Goal: Navigation & Orientation: Find specific page/section

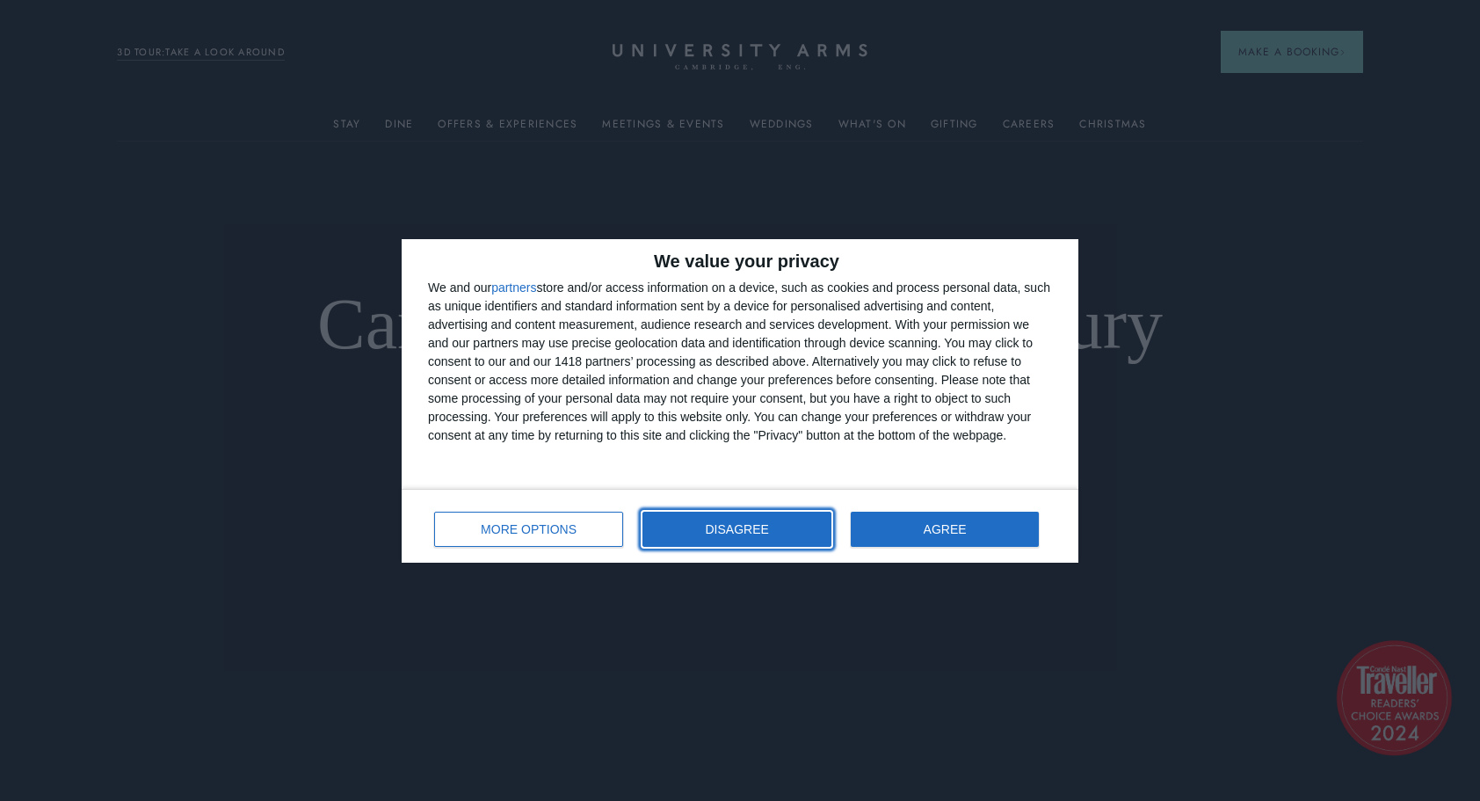
click at [702, 515] on button "DISAGREE" at bounding box center [737, 529] width 189 height 35
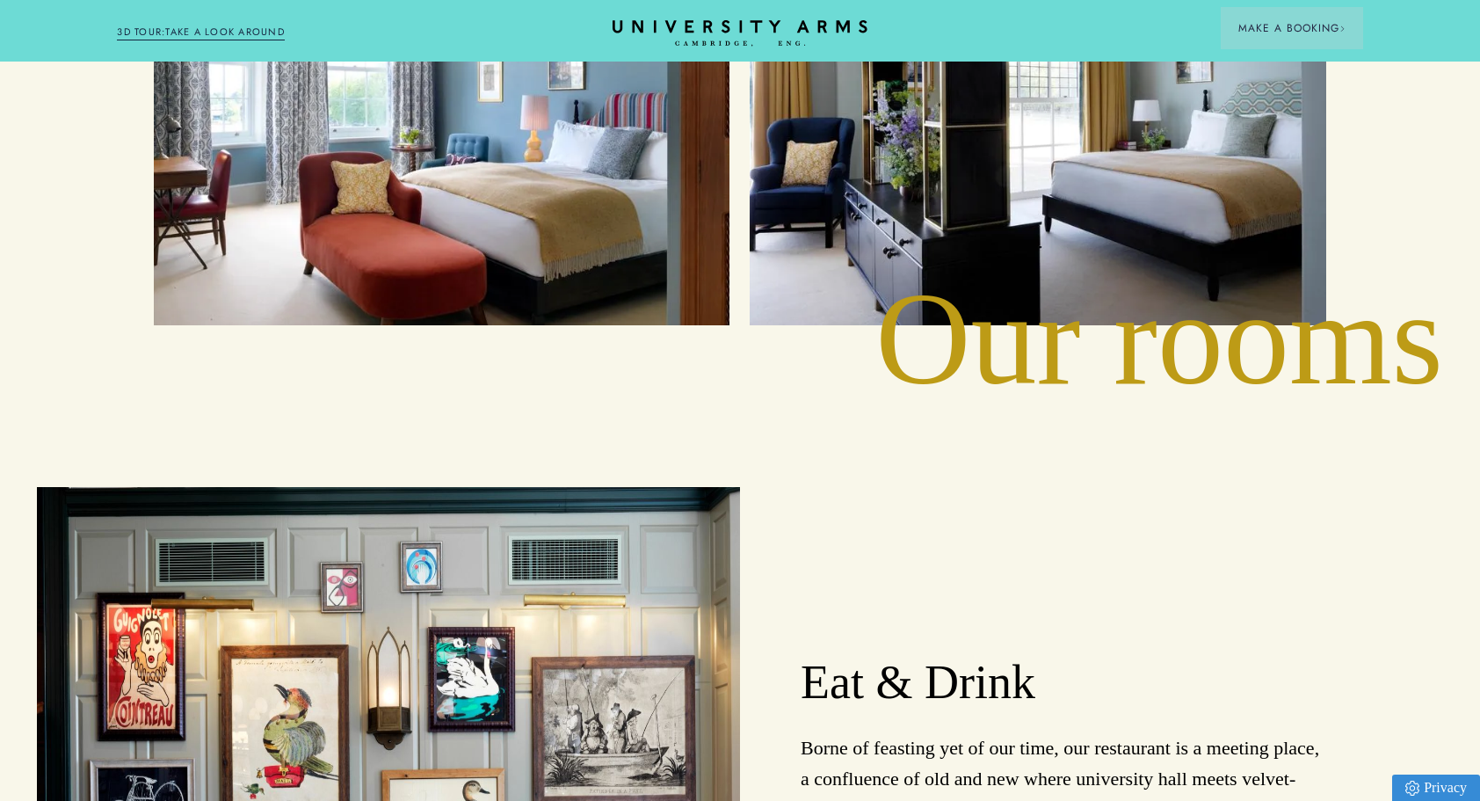
scroll to position [2343, 0]
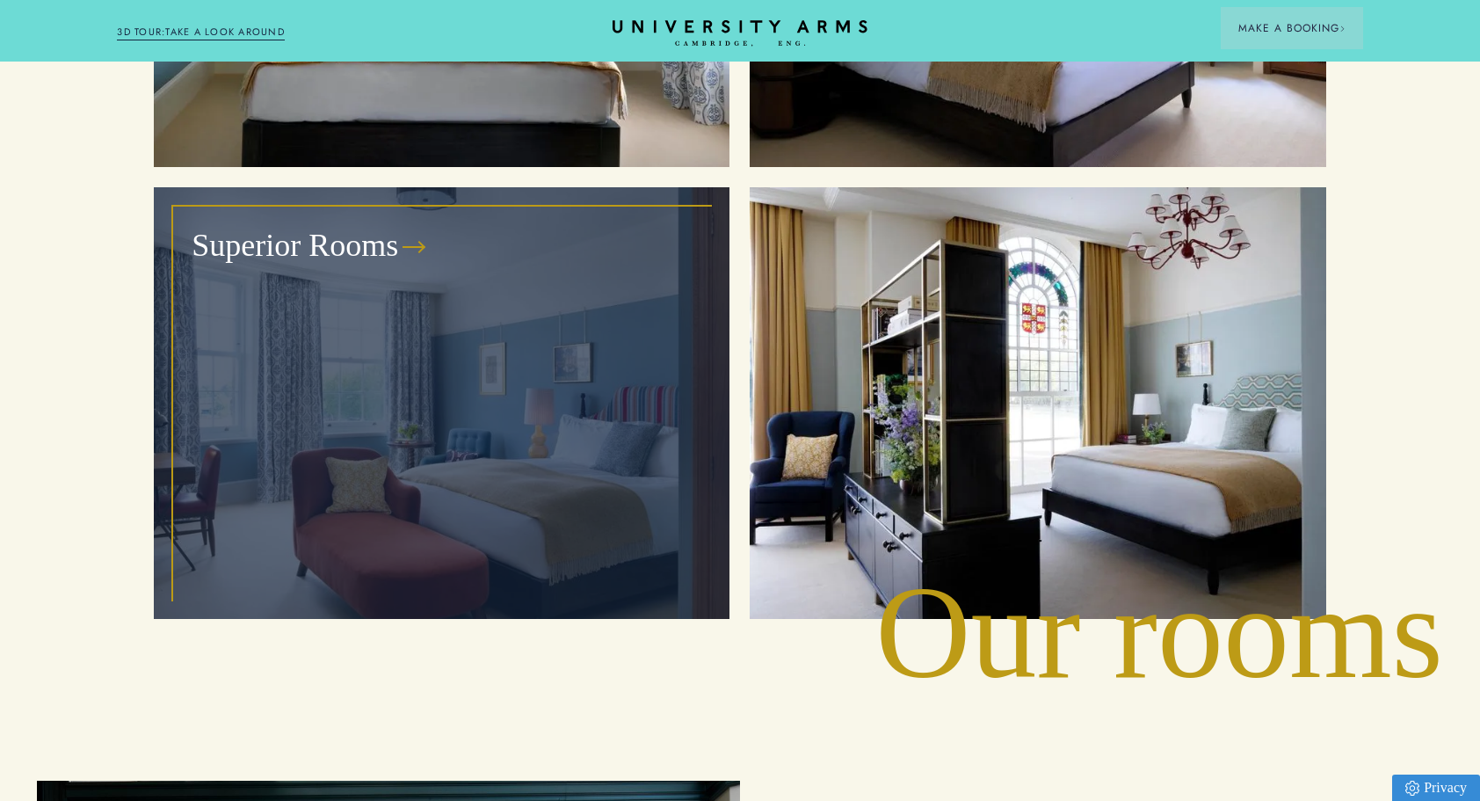
click at [575, 309] on div "Superior Rooms" at bounding box center [441, 402] width 535 height 391
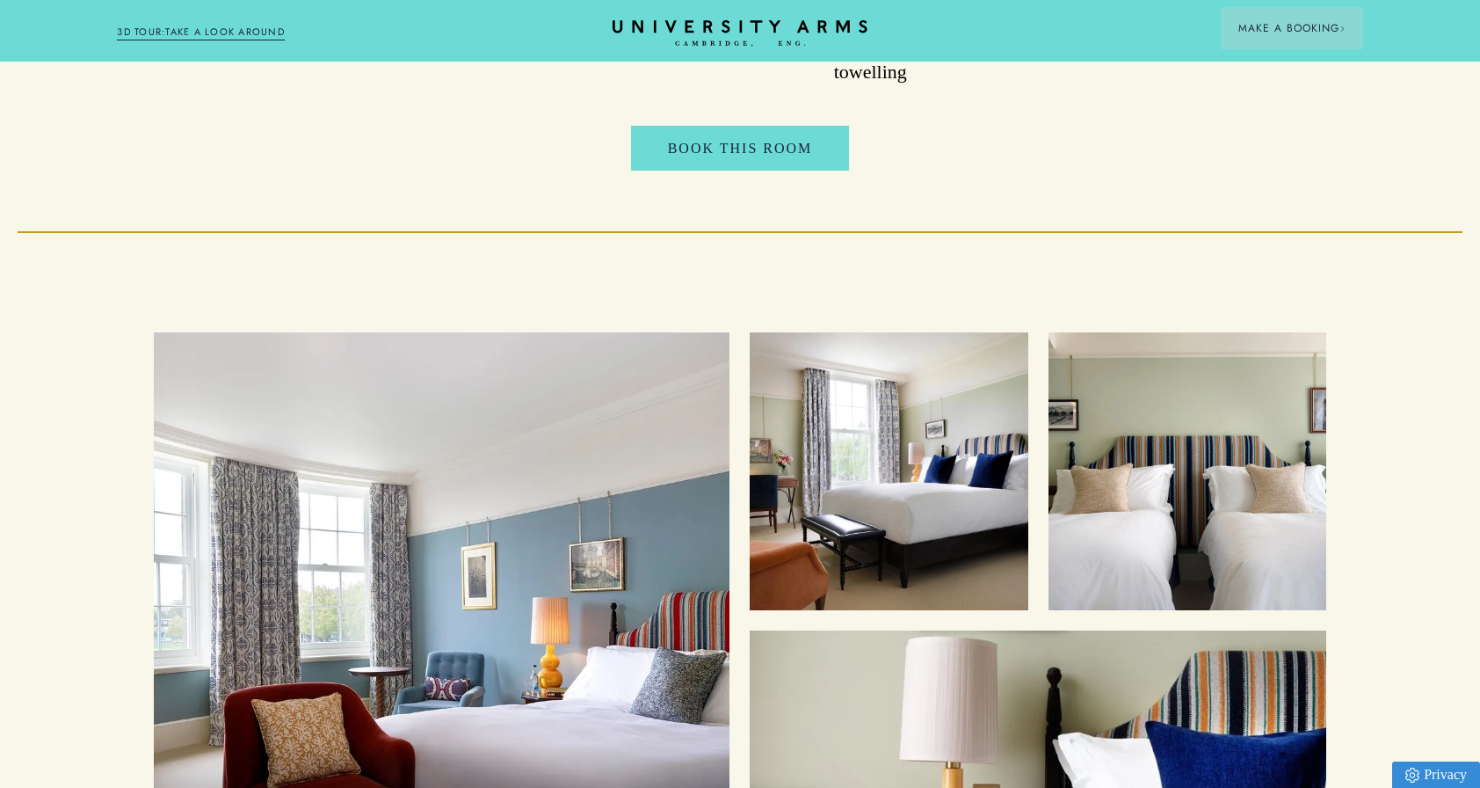
scroll to position [2343, 0]
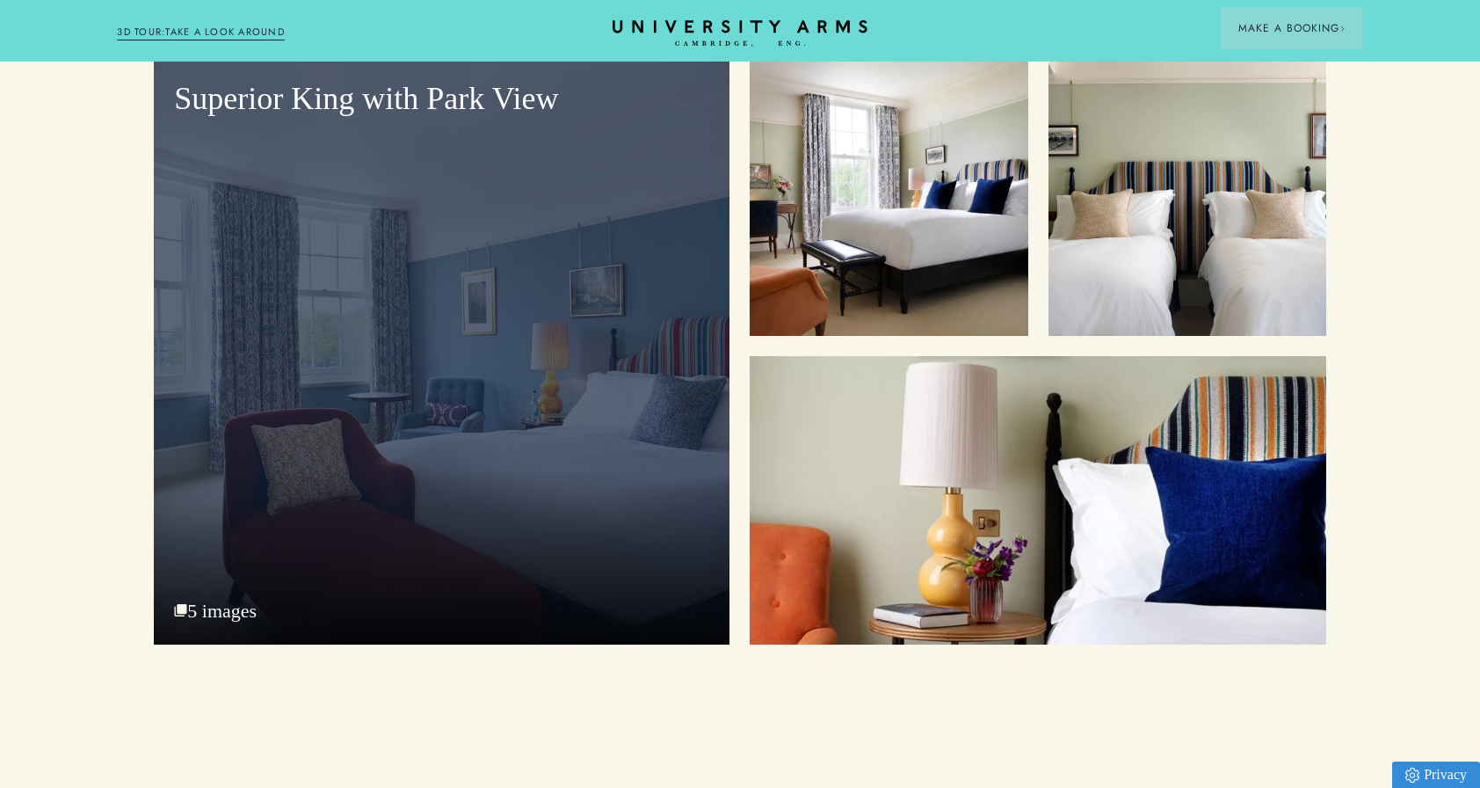
click at [650, 418] on div "Superior King with Park View" at bounding box center [442, 351] width 576 height 586
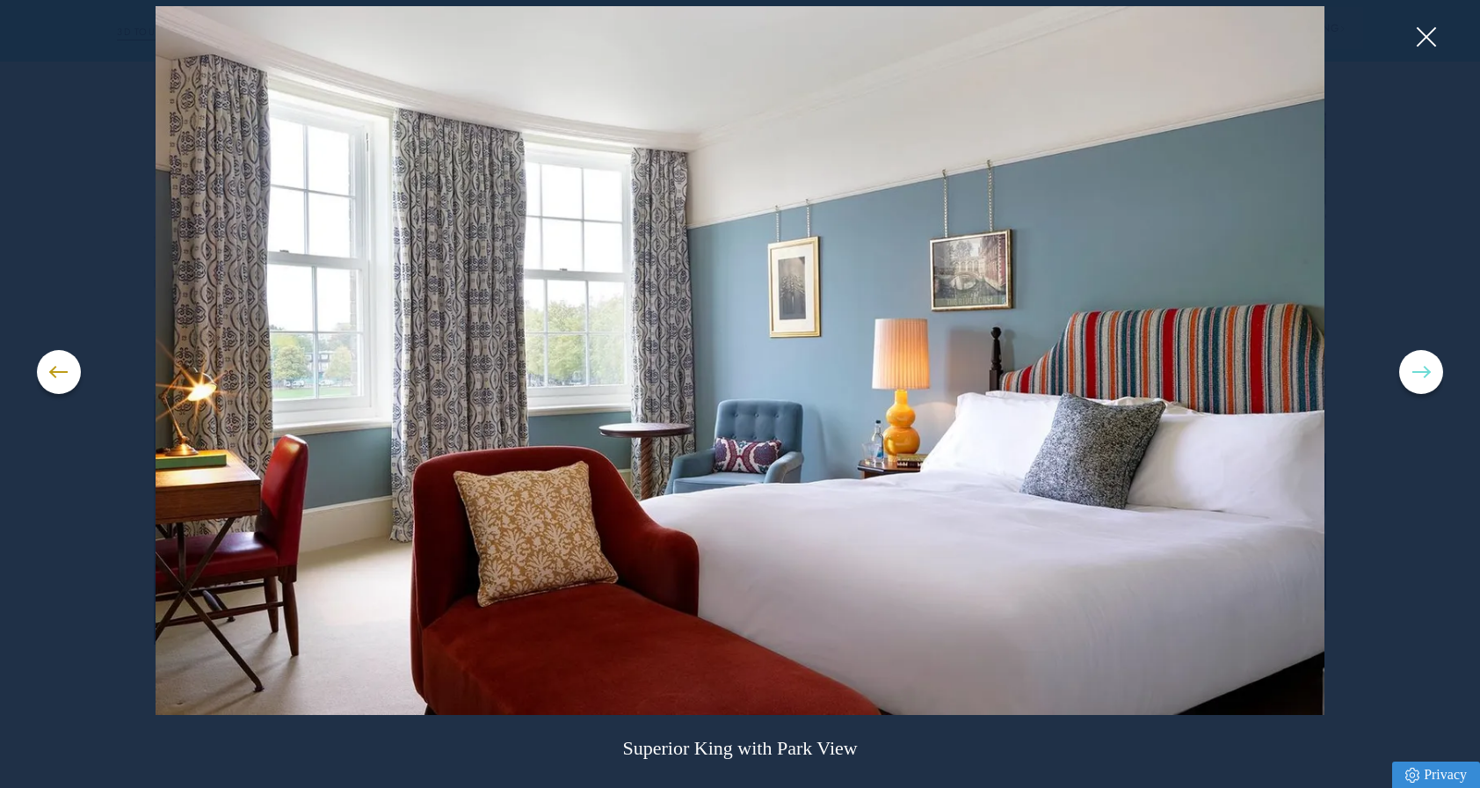
click at [1428, 376] on button at bounding box center [1421, 372] width 44 height 44
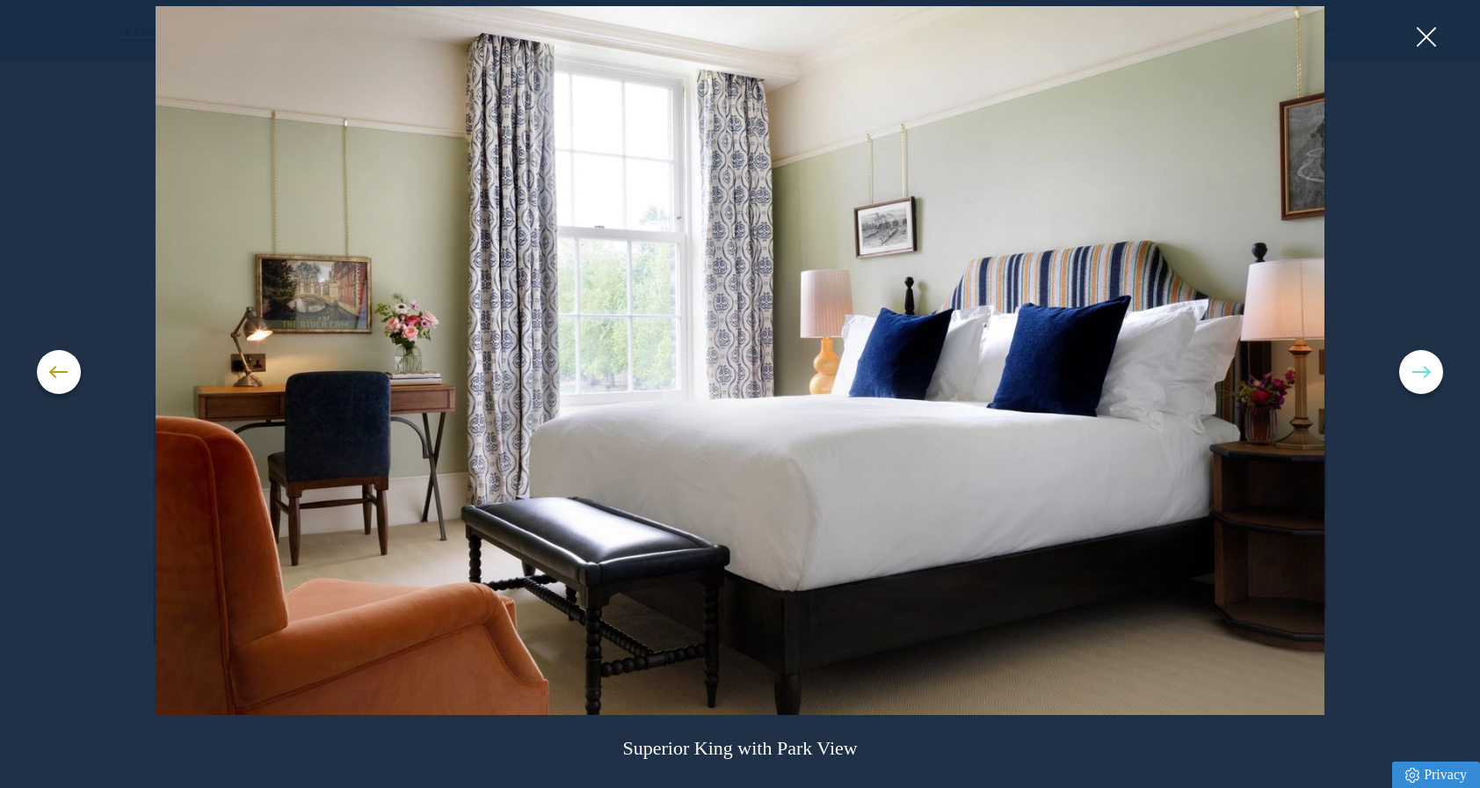
click at [1428, 376] on button at bounding box center [1421, 372] width 44 height 44
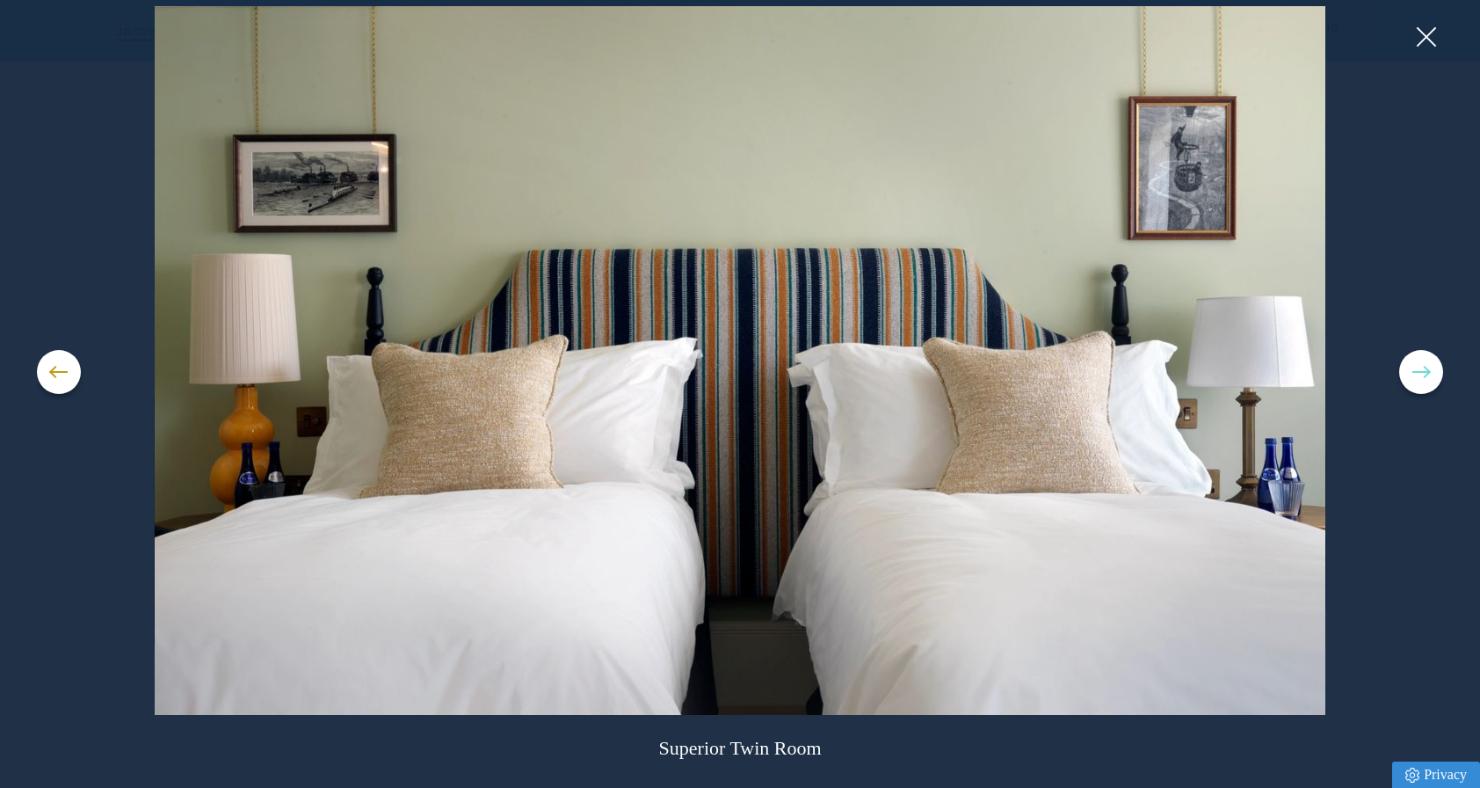
click at [1428, 376] on button at bounding box center [1421, 372] width 44 height 44
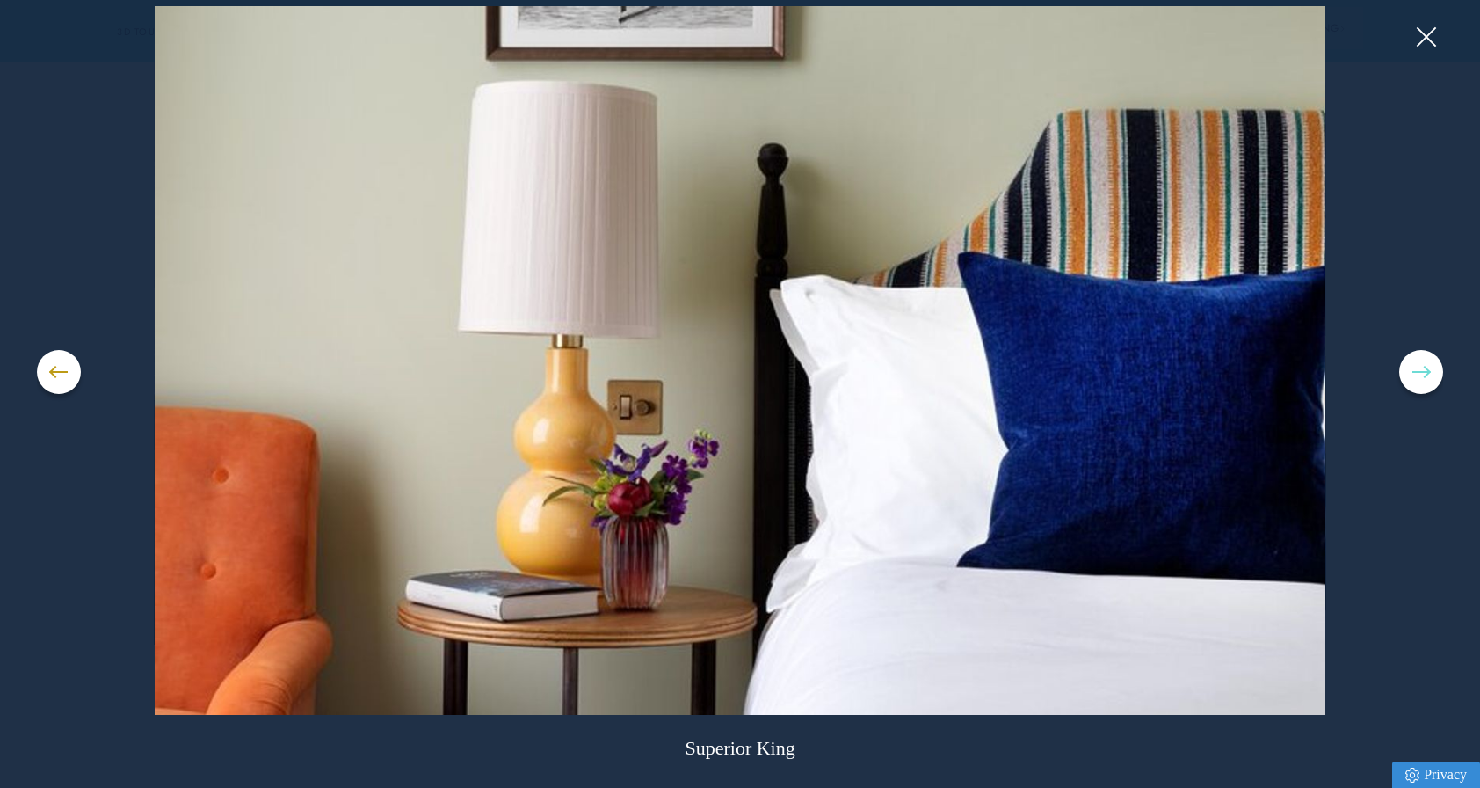
click at [1428, 376] on button at bounding box center [1421, 372] width 44 height 44
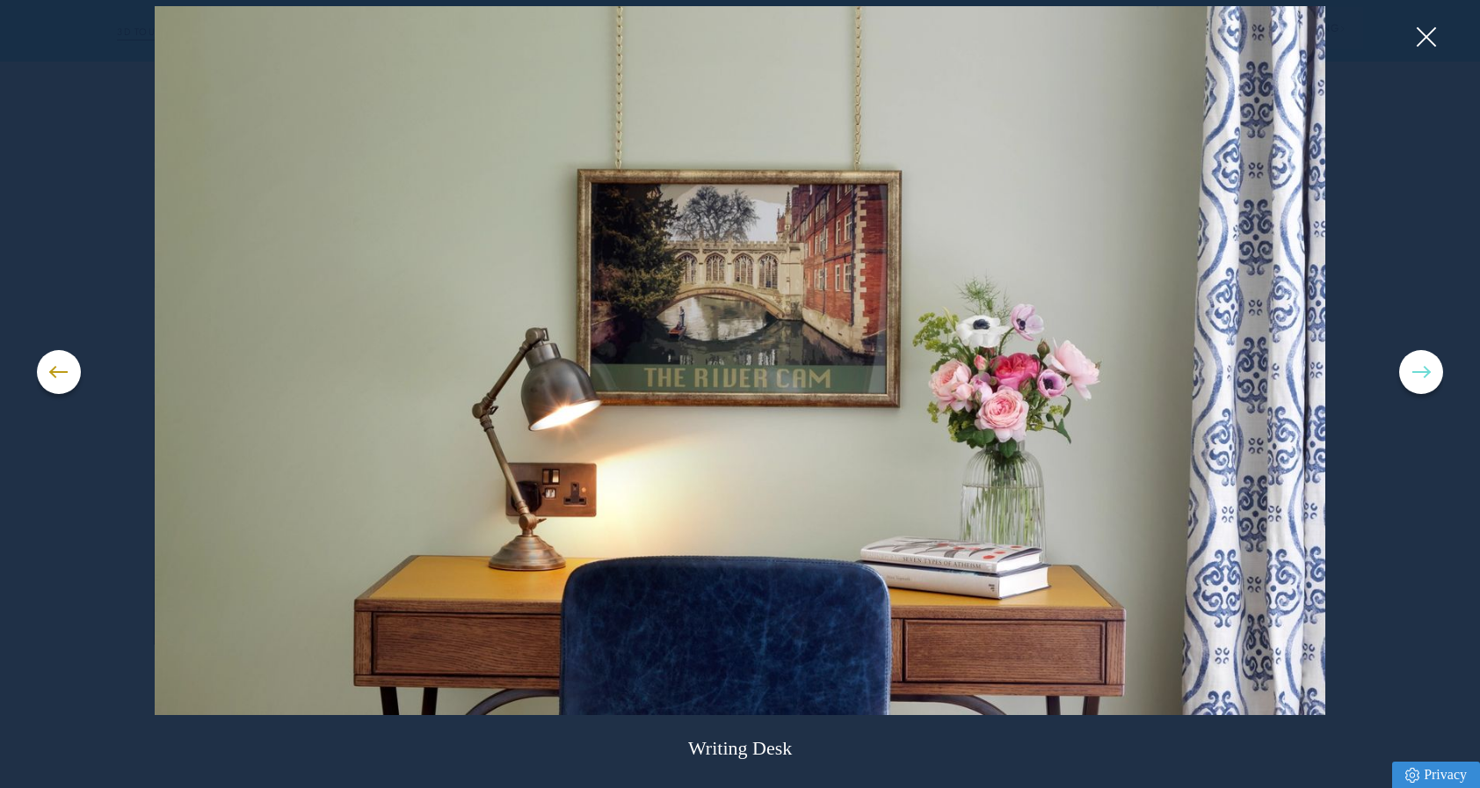
click at [1428, 376] on button at bounding box center [1421, 372] width 44 height 44
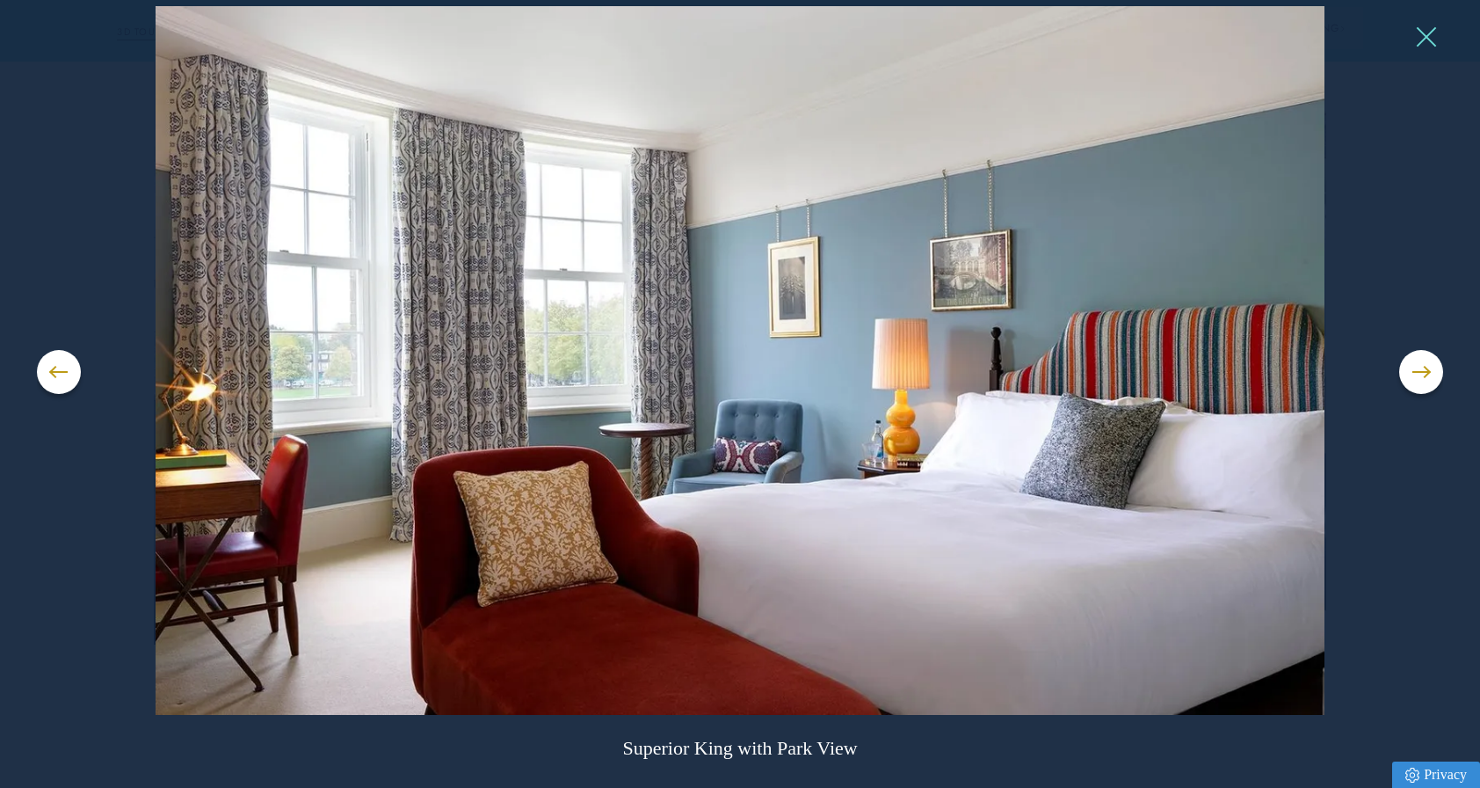
click at [1422, 31] on button at bounding box center [1426, 37] width 26 height 26
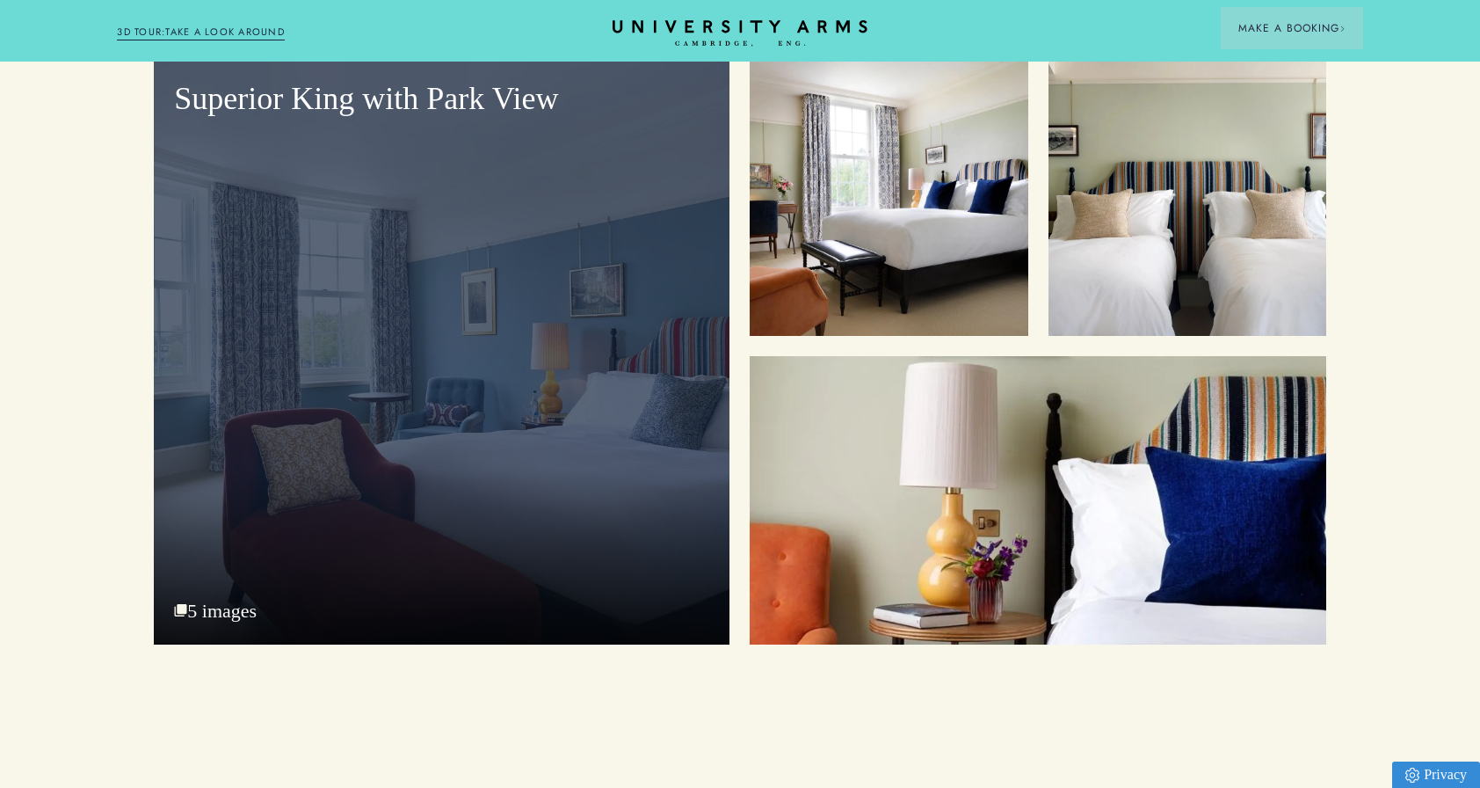
scroll to position [1758, 0]
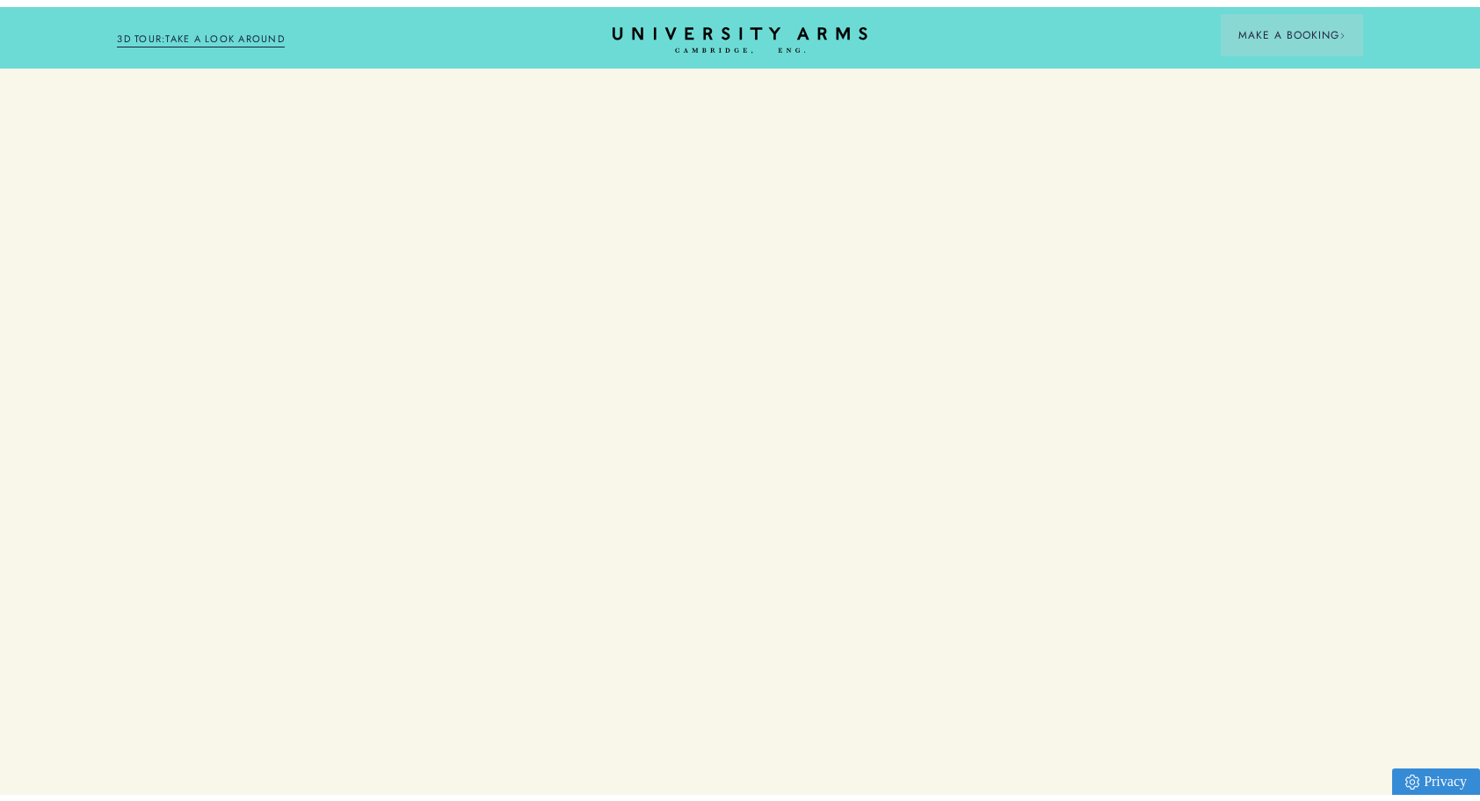
scroll to position [2343, 0]
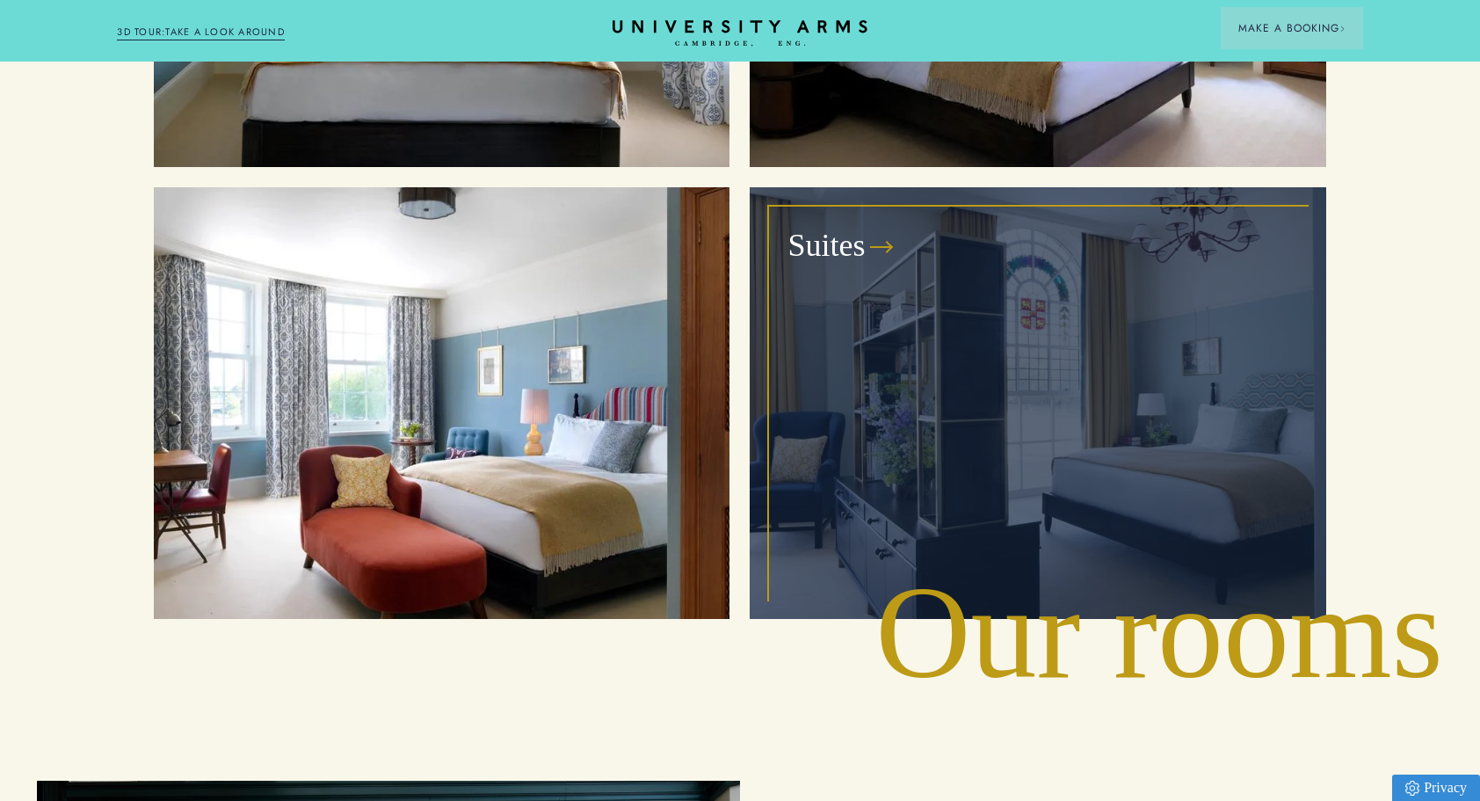
click at [1130, 354] on div "Suites" at bounding box center [1037, 402] width 535 height 391
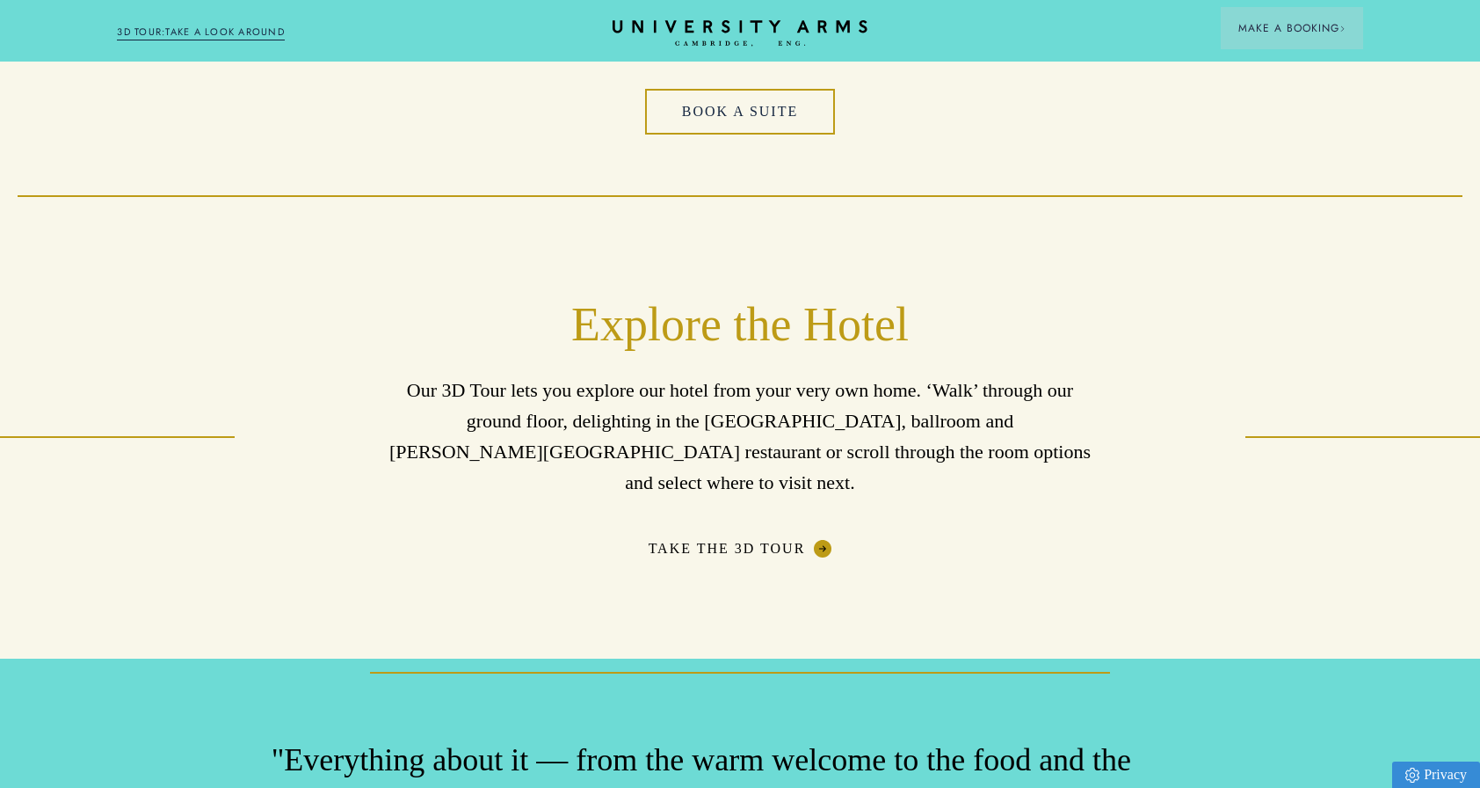
scroll to position [4688, 0]
